Goal: Task Accomplishment & Management: Manage account settings

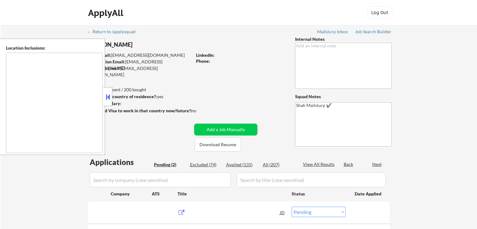
select select ""pending""
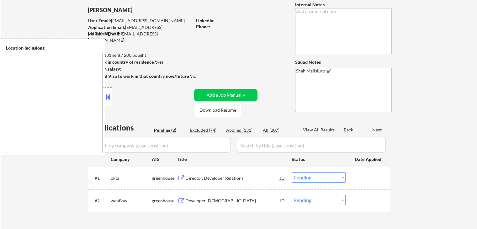
scroll to position [94, 0]
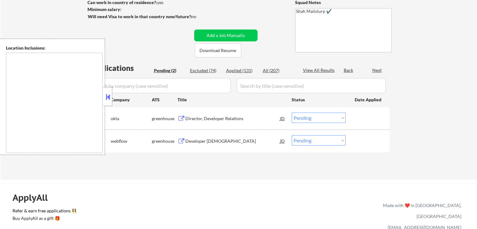
type textarea "[GEOGRAPHIC_DATA], [GEOGRAPHIC_DATA] [GEOGRAPHIC_DATA], [GEOGRAPHIC_DATA] [GEOG…"
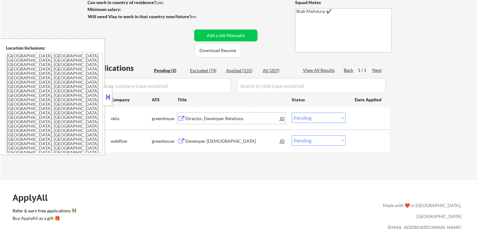
click at [191, 116] on div "Director, Developer Relations" at bounding box center [232, 118] width 95 height 6
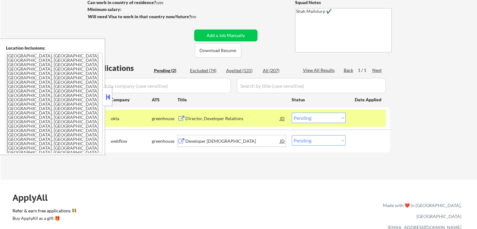
click at [187, 143] on div "Developer [DEMOGRAPHIC_DATA]" at bounding box center [232, 141] width 95 height 6
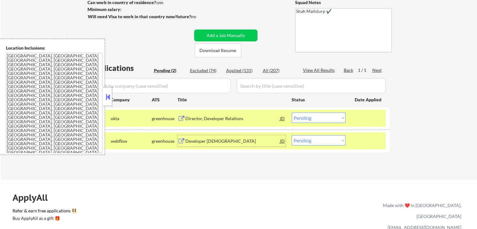
scroll to position [125, 0]
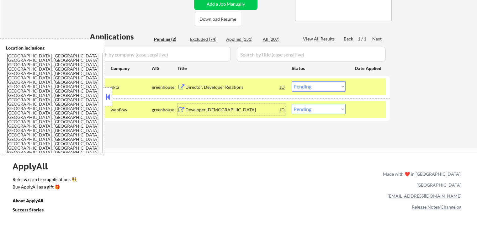
click at [312, 111] on select "Choose an option... Pending Applied Excluded (Questions) Excluded (Expired) Exc…" at bounding box center [319, 109] width 54 height 10
select select ""applied""
click at [292, 104] on select "Choose an option... Pending Applied Excluded (Questions) Excluded (Expired) Exc…" at bounding box center [319, 109] width 54 height 10
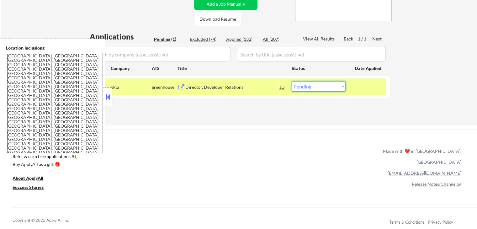
click at [318, 86] on select "Choose an option... Pending Applied Excluded (Questions) Excluded (Expired) Exc…" at bounding box center [319, 86] width 54 height 10
select select ""applied""
click at [292, 81] on select "Choose an option... Pending Applied Excluded (Questions) Excluded (Expired) Exc…" at bounding box center [319, 86] width 54 height 10
